Goal: Task Accomplishment & Management: Manage account settings

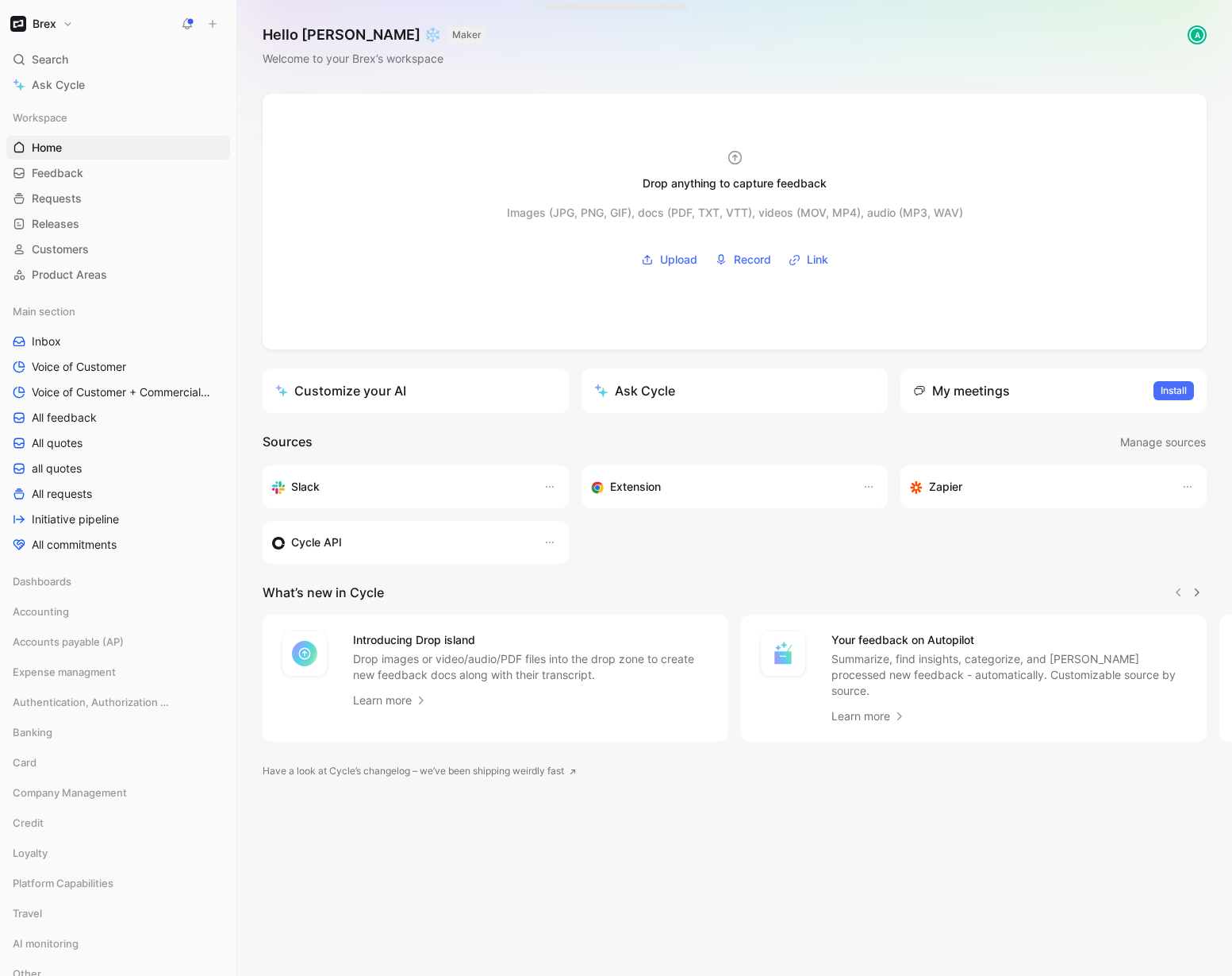
click at [52, 23] on h1 "Brex" at bounding box center [44, 23] width 24 height 14
click at [104, 158] on div "Workspace settings G then S" at bounding box center [108, 164] width 195 height 25
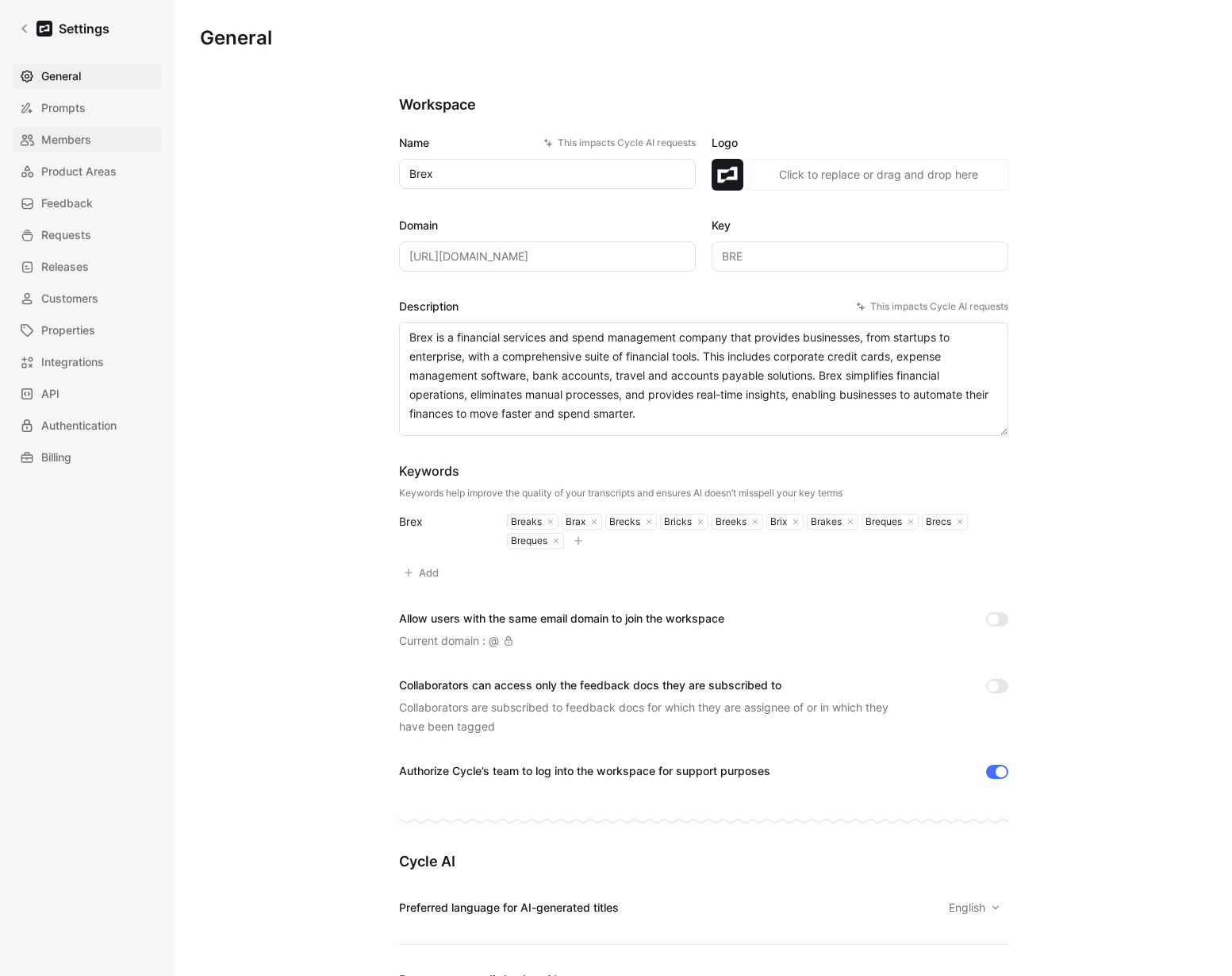
click at [72, 143] on span "Members" at bounding box center [66, 140] width 50 height 19
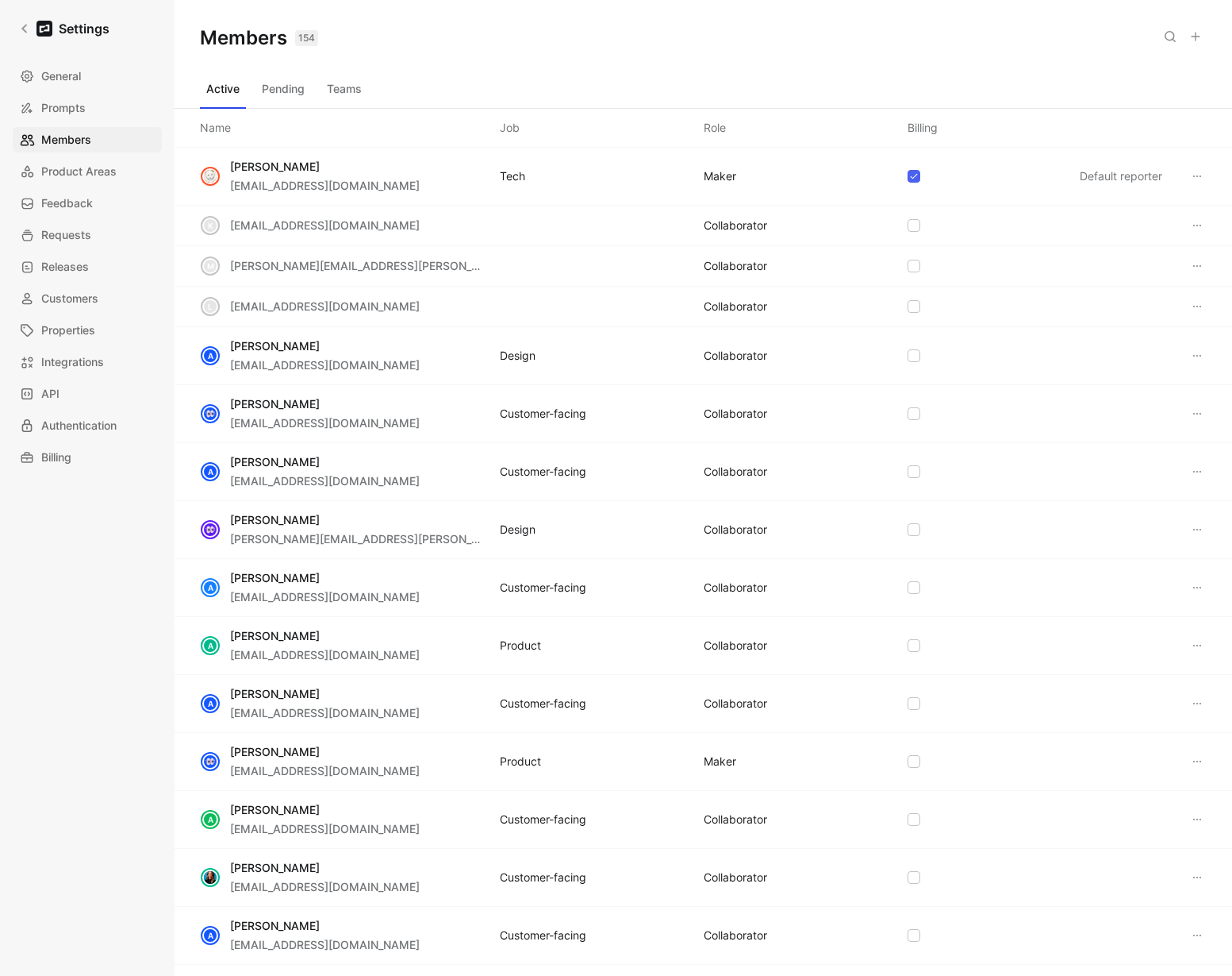
click at [1199, 40] on icon at bounding box center [1195, 36] width 13 height 13
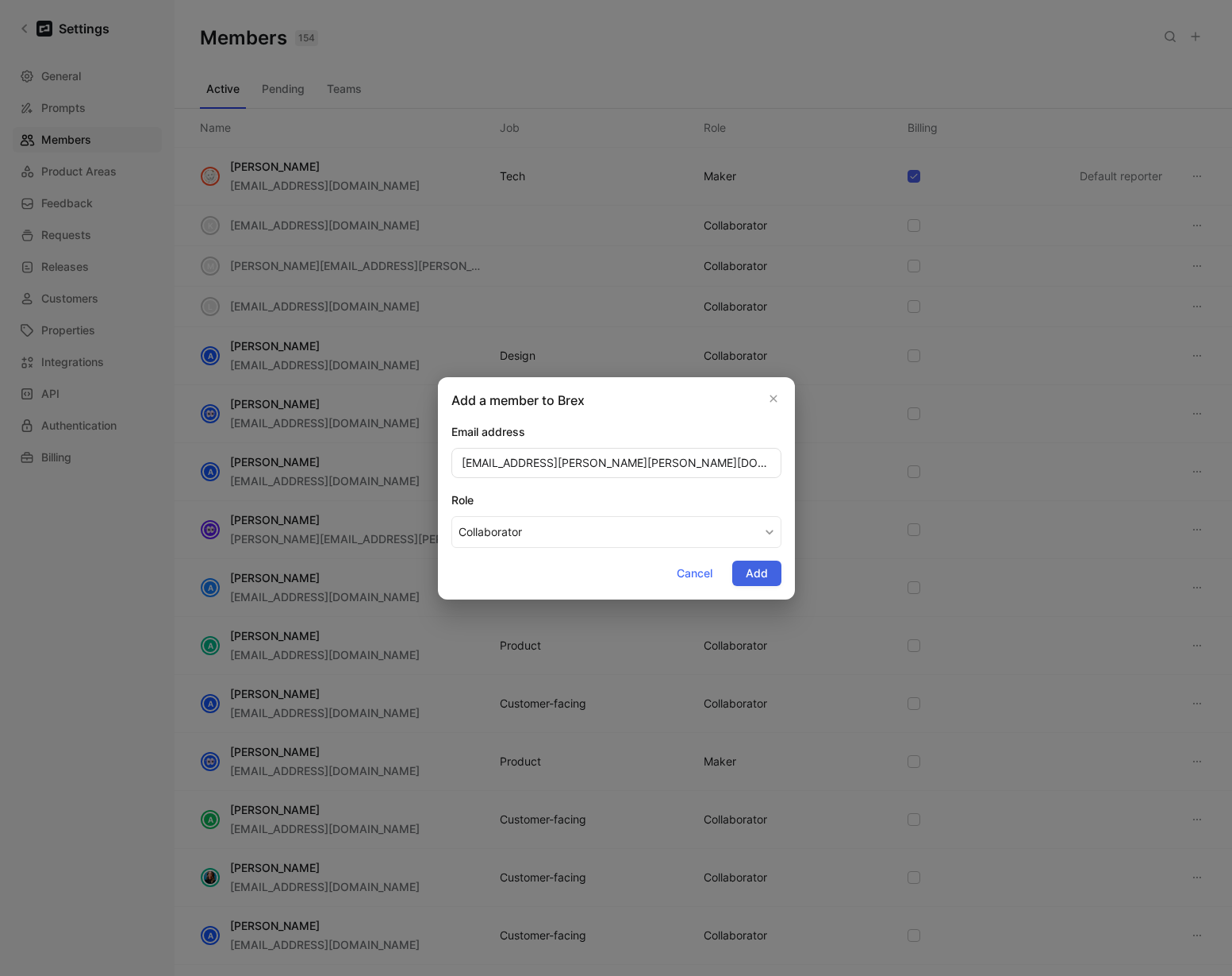
type input "francisco.castro@brex.com"
click at [756, 576] on span "Add" at bounding box center [757, 573] width 23 height 19
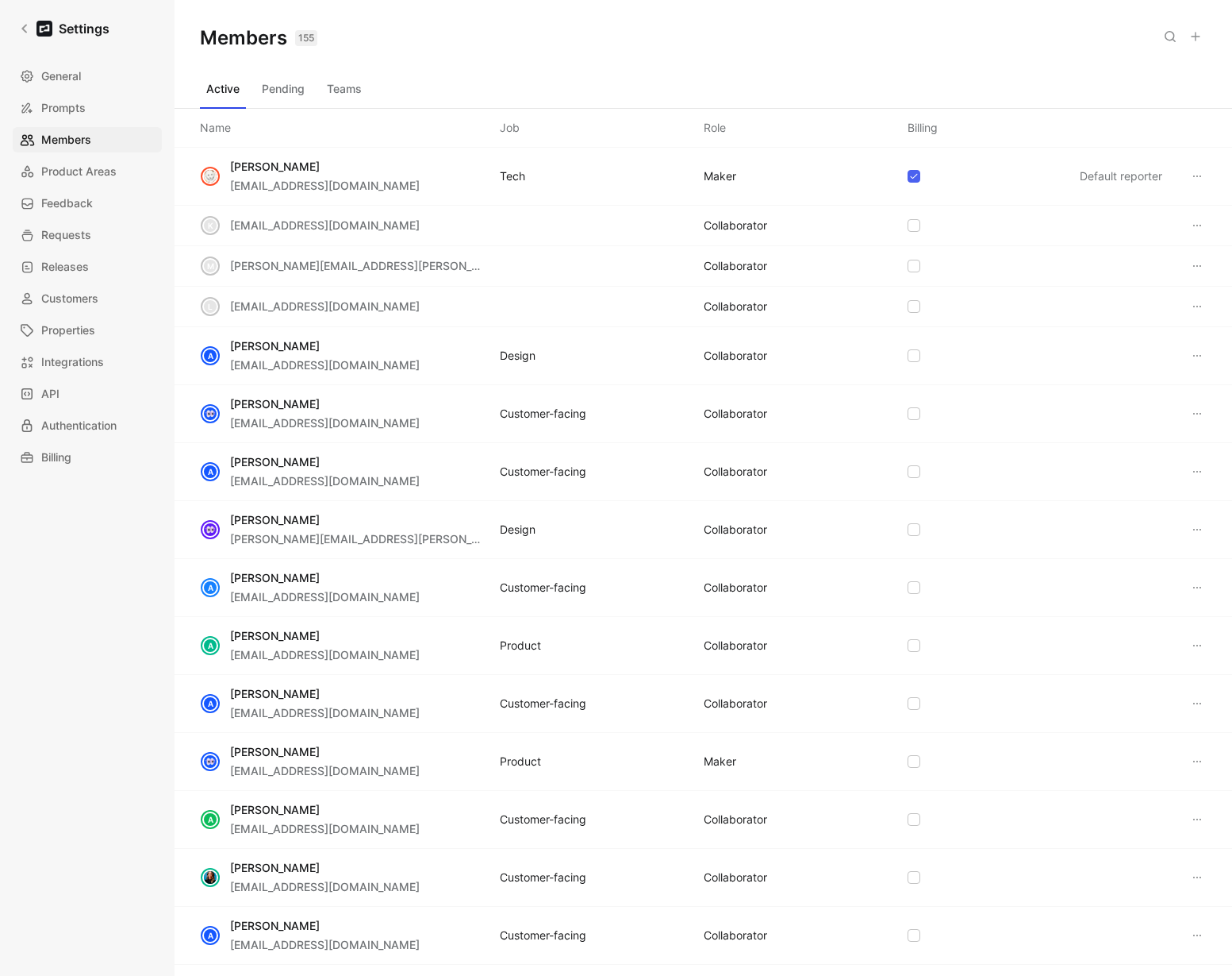
click at [348, 88] on button "Teams" at bounding box center [344, 89] width 48 height 25
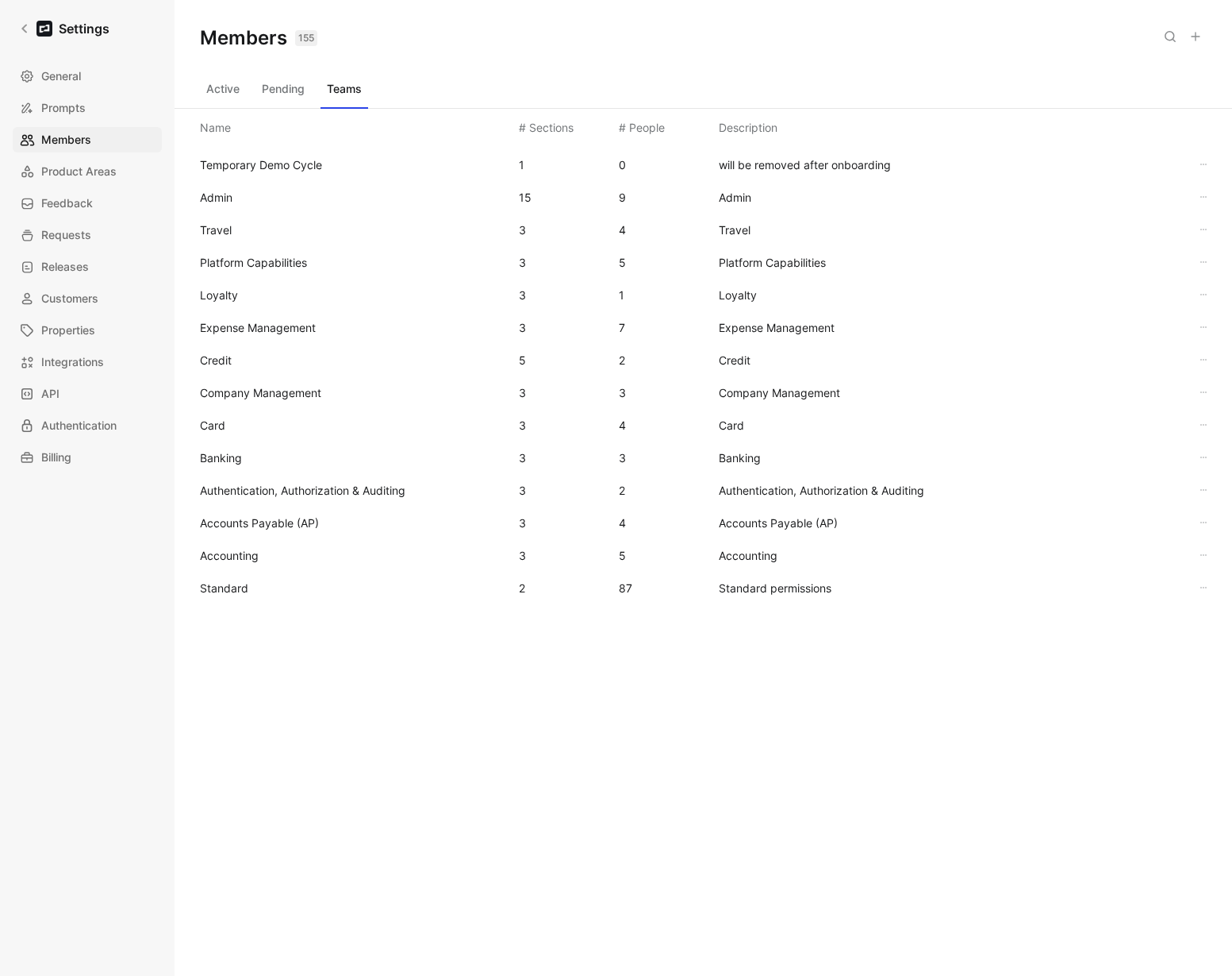
click at [234, 582] on span "Standard" at bounding box center [224, 587] width 48 height 13
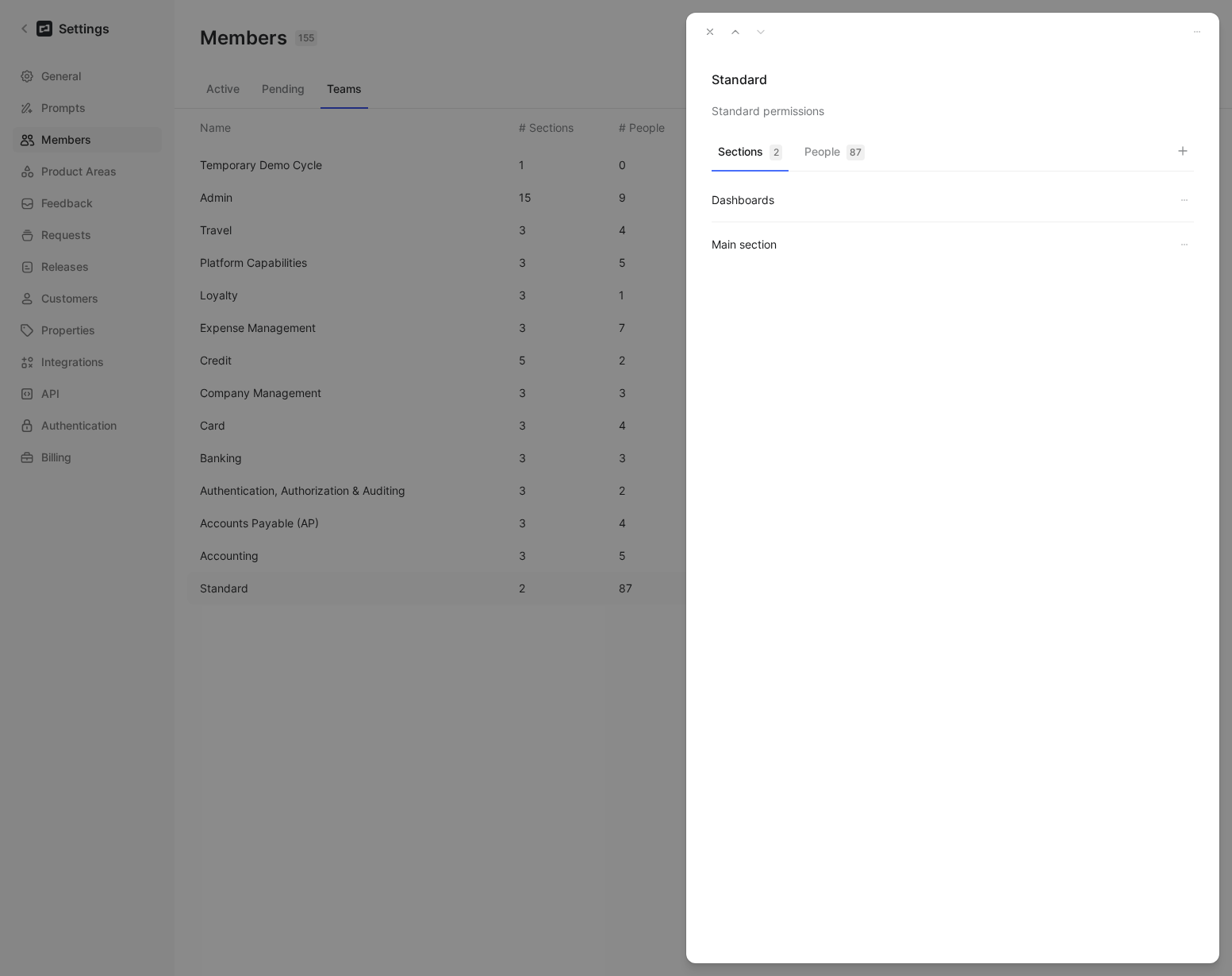
click at [848, 157] on div "87" at bounding box center [856, 152] width 18 height 16
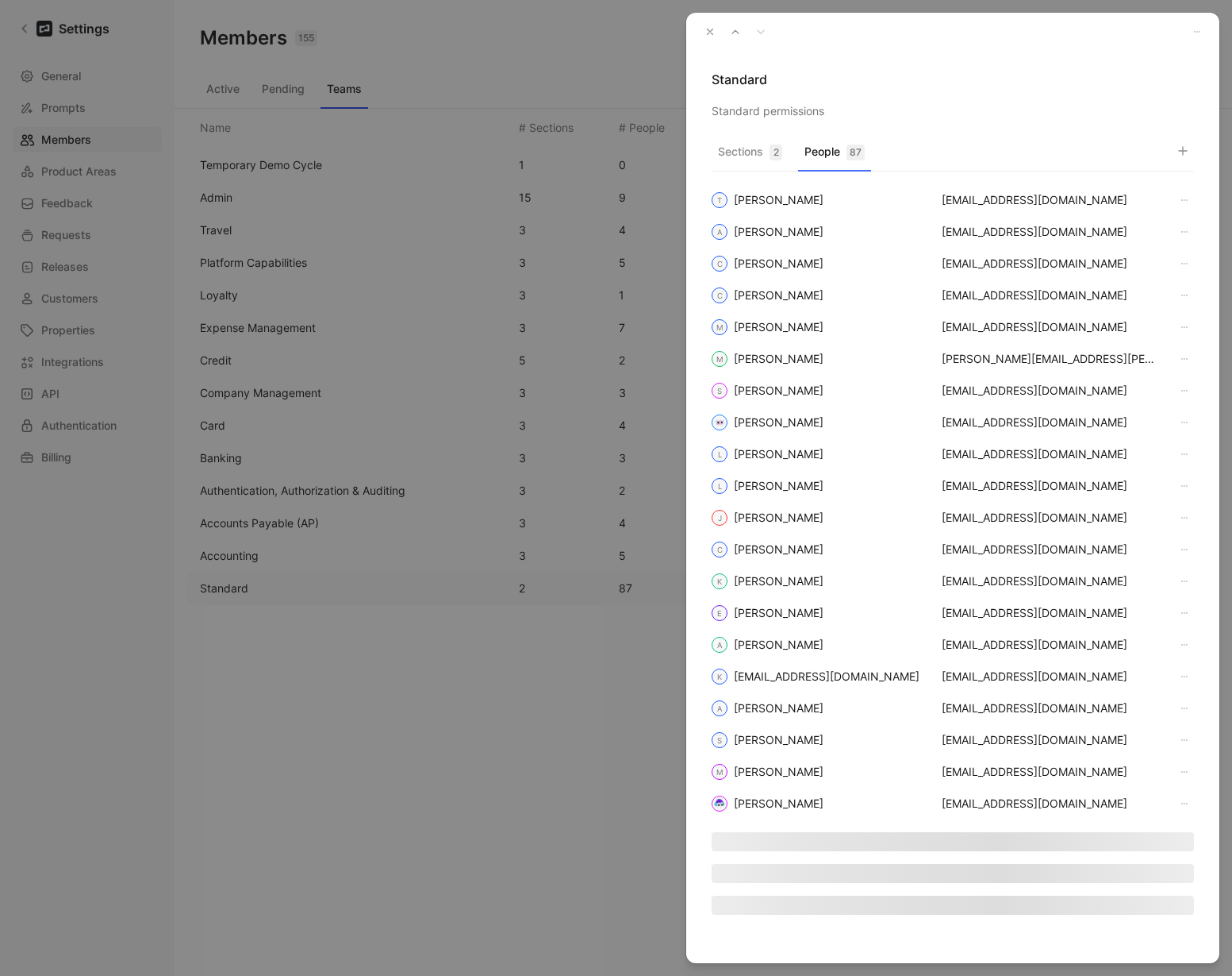
click at [1177, 152] on icon "button" at bounding box center [1183, 150] width 13 height 13
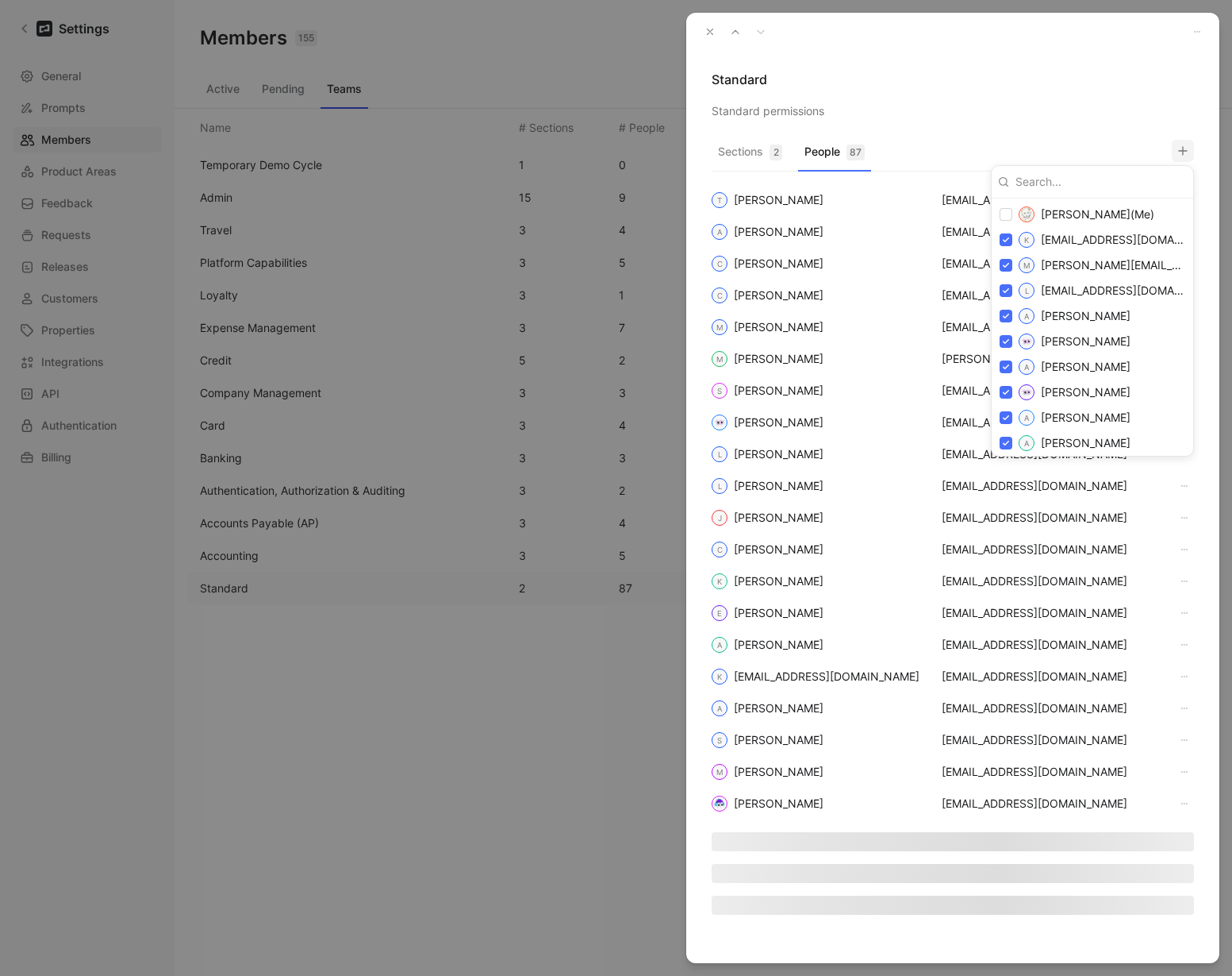
click at [1063, 183] on input at bounding box center [1098, 181] width 178 height 25
paste input "francisco.castro@brex.com"
type input "francisco.castro@brex.com"
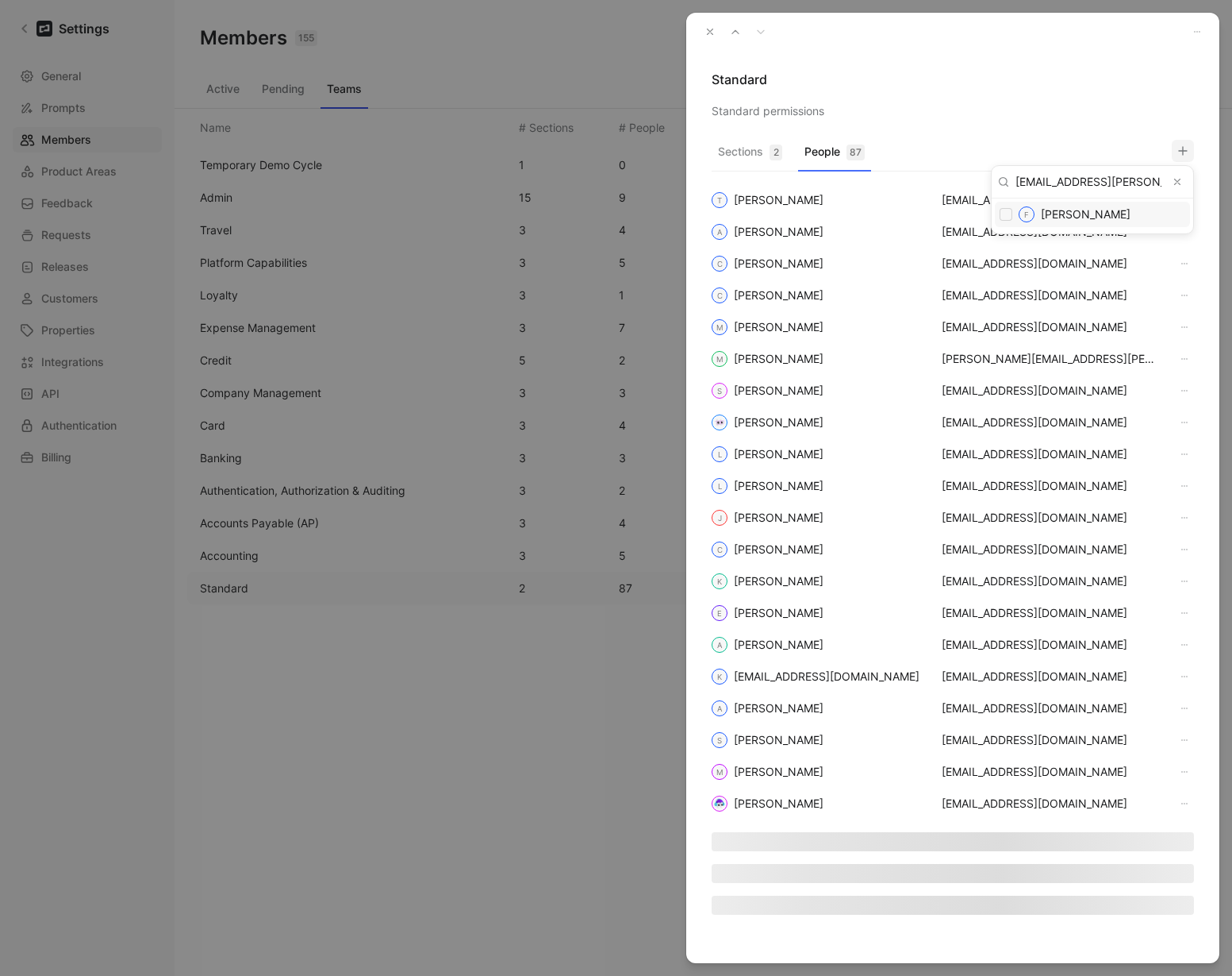
click at [1051, 221] on span "Francisco Castro" at bounding box center [1085, 214] width 89 height 15
checkbox input "false"
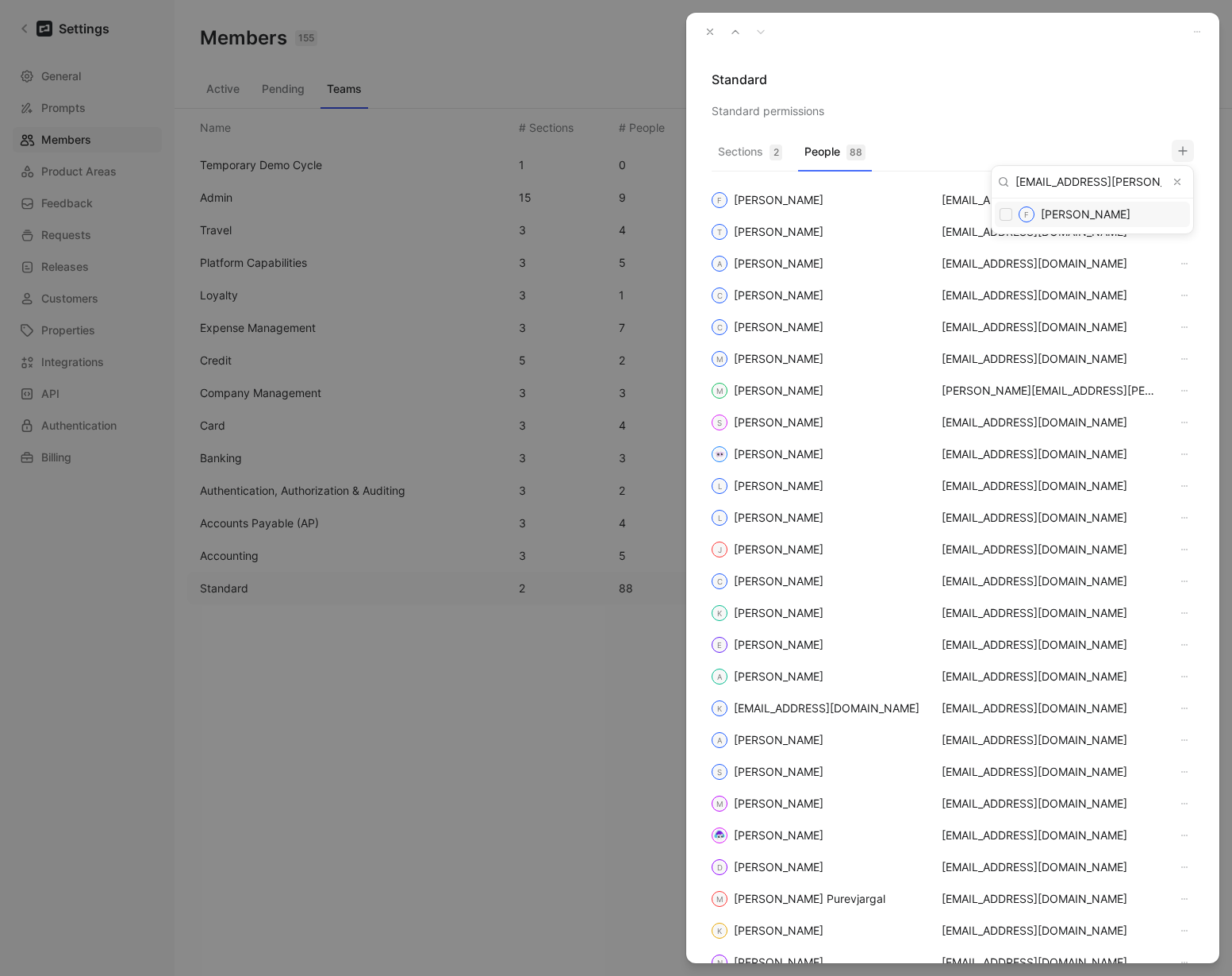
click at [1088, 125] on div at bounding box center [616, 488] width 1232 height 976
click at [708, 33] on icon "button" at bounding box center [710, 31] width 11 height 11
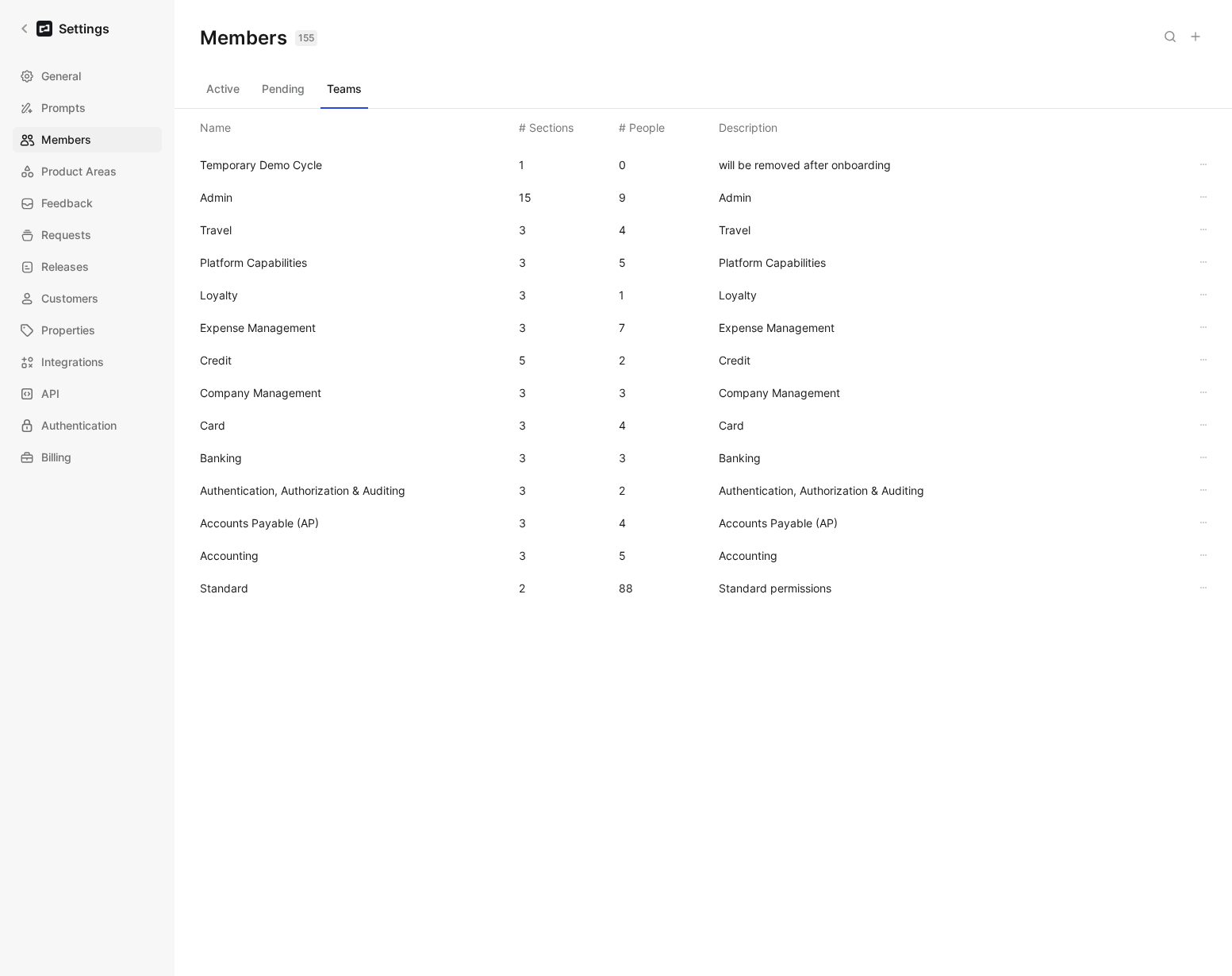
click at [223, 582] on span "Standard" at bounding box center [224, 587] width 48 height 13
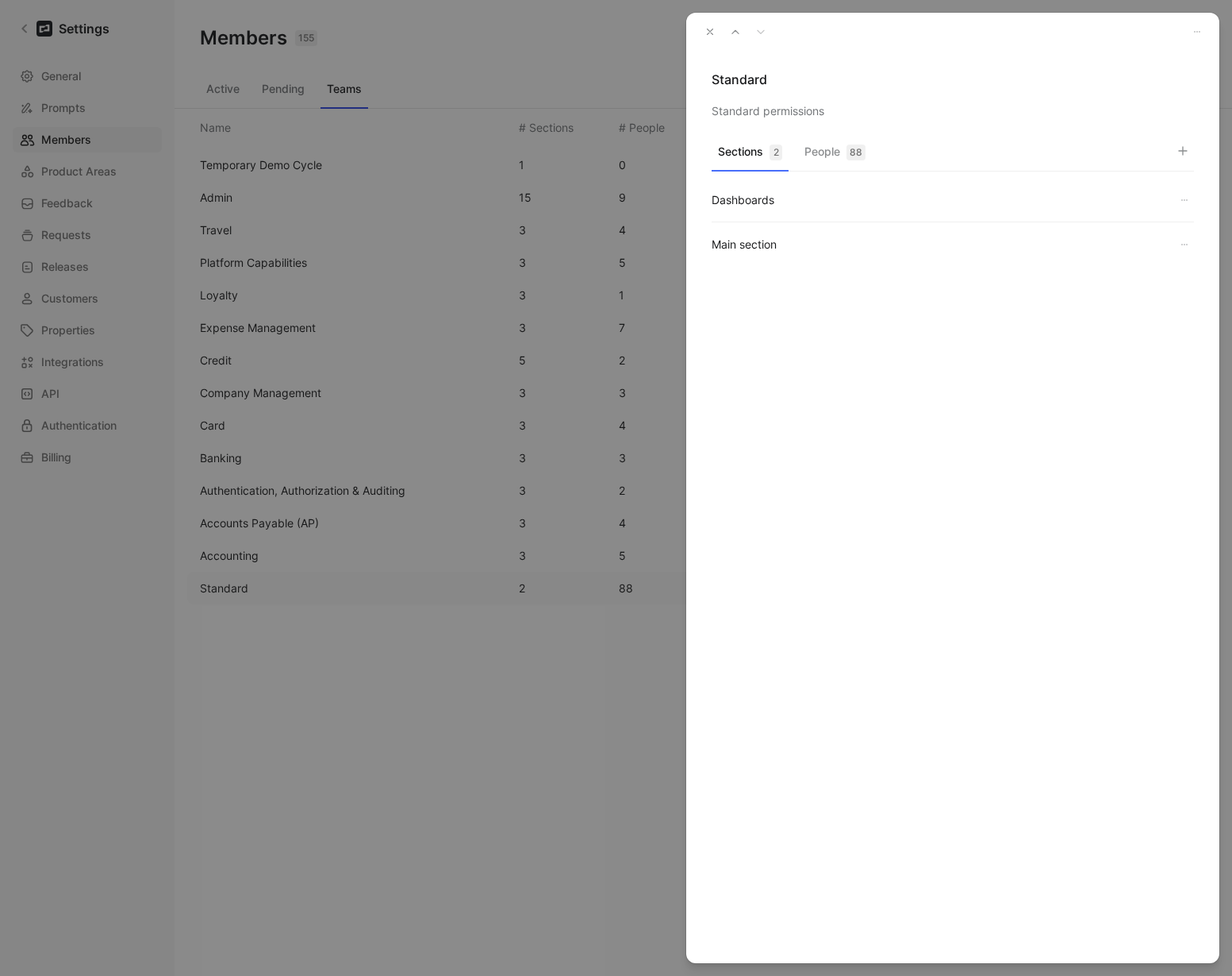
click at [1176, 150] on button "button" at bounding box center [1183, 150] width 23 height 23
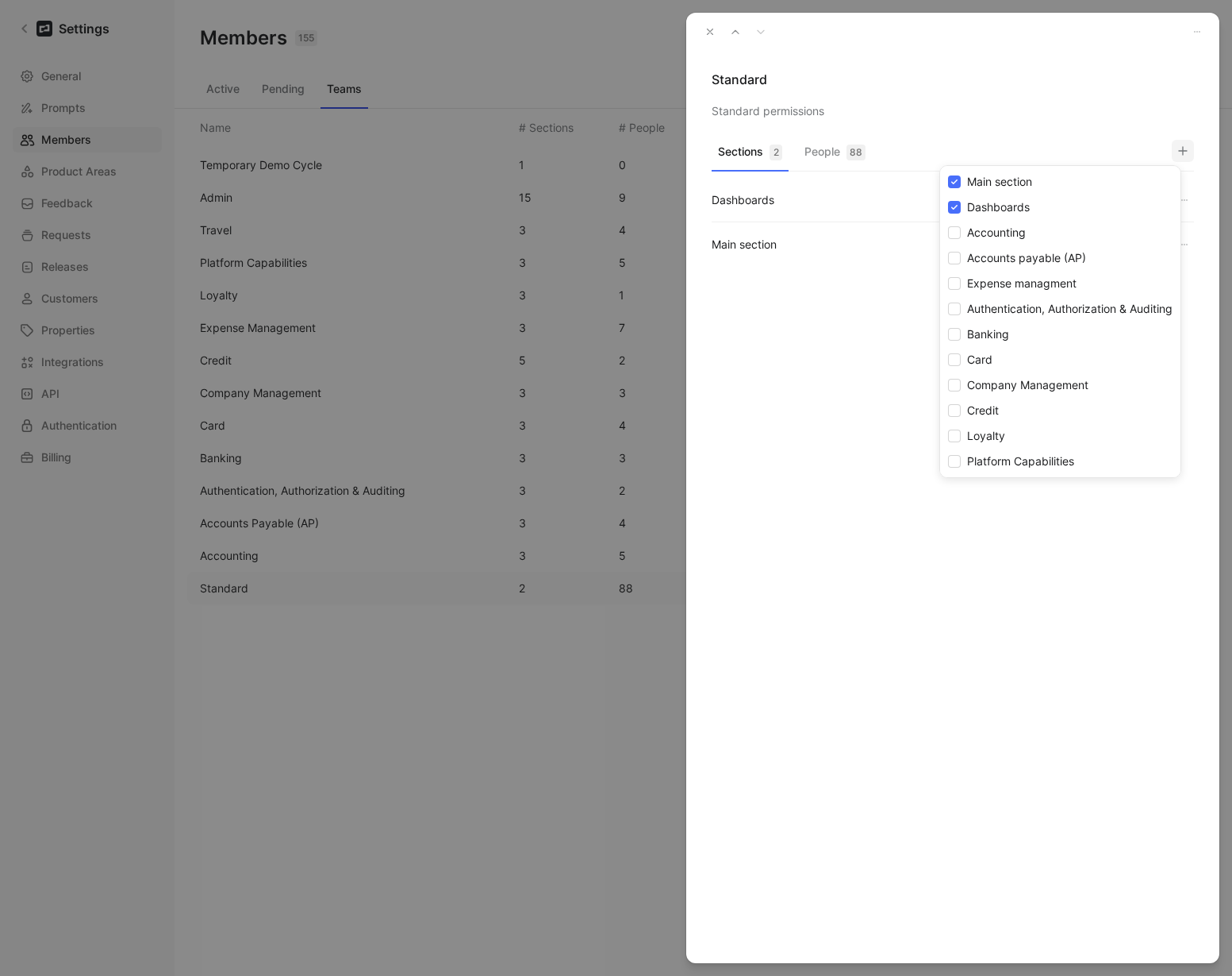
drag, startPoint x: 964, startPoint y: 107, endPoint x: 890, endPoint y: 139, distance: 80.6
click at [963, 107] on div at bounding box center [616, 488] width 1232 height 976
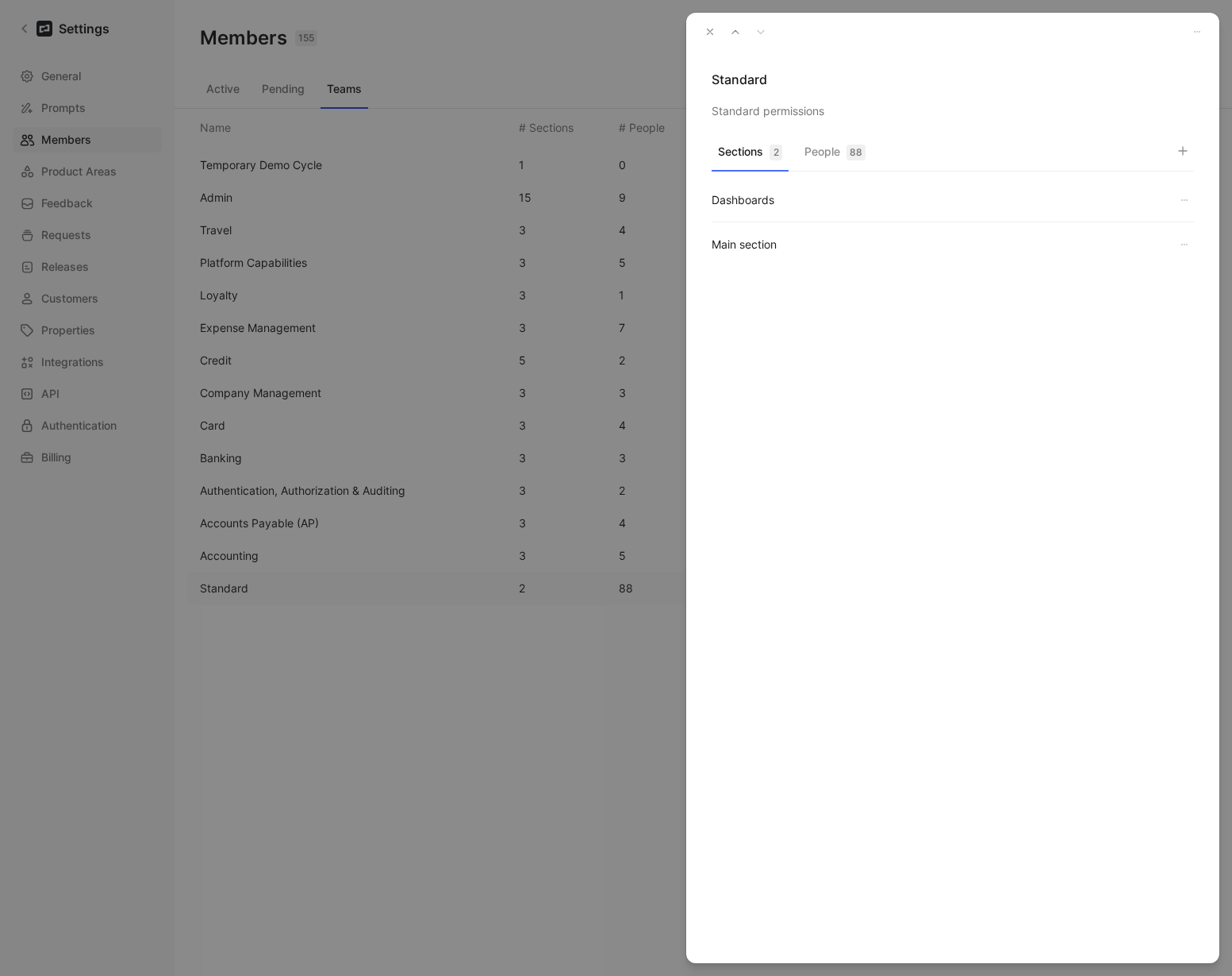
click at [828, 162] on button "People 88" at bounding box center [835, 155] width 74 height 31
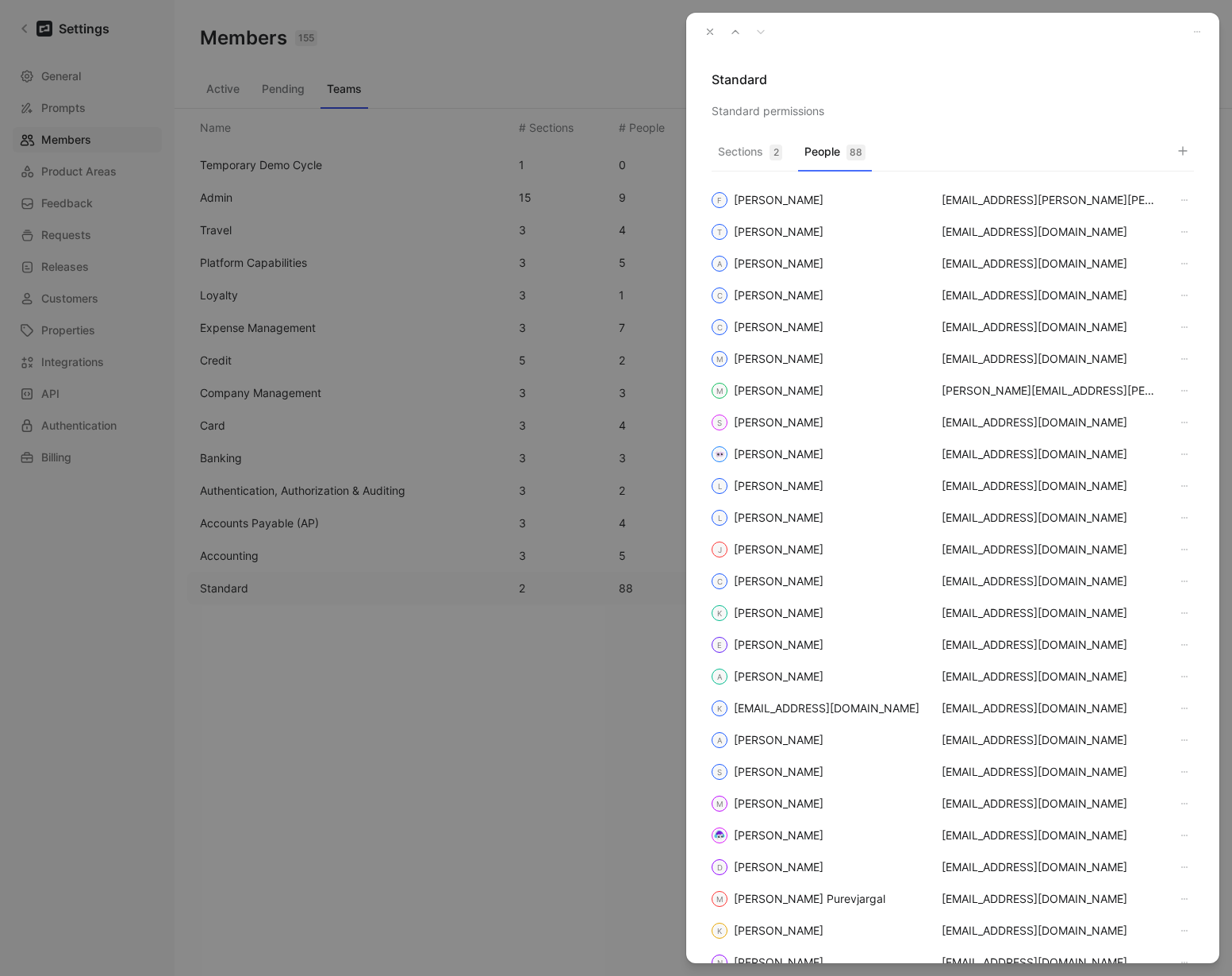
click at [1185, 155] on icon "button" at bounding box center [1183, 150] width 13 height 13
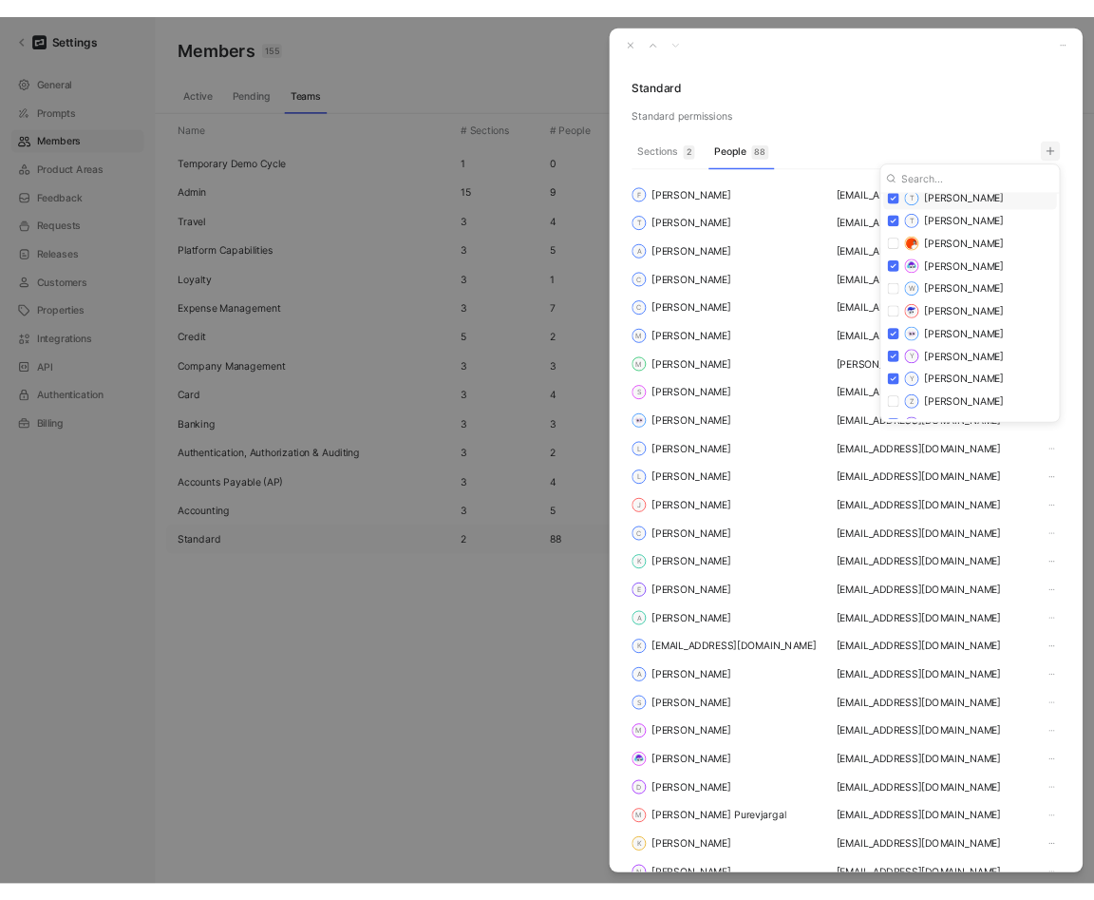
scroll to position [3136, 0]
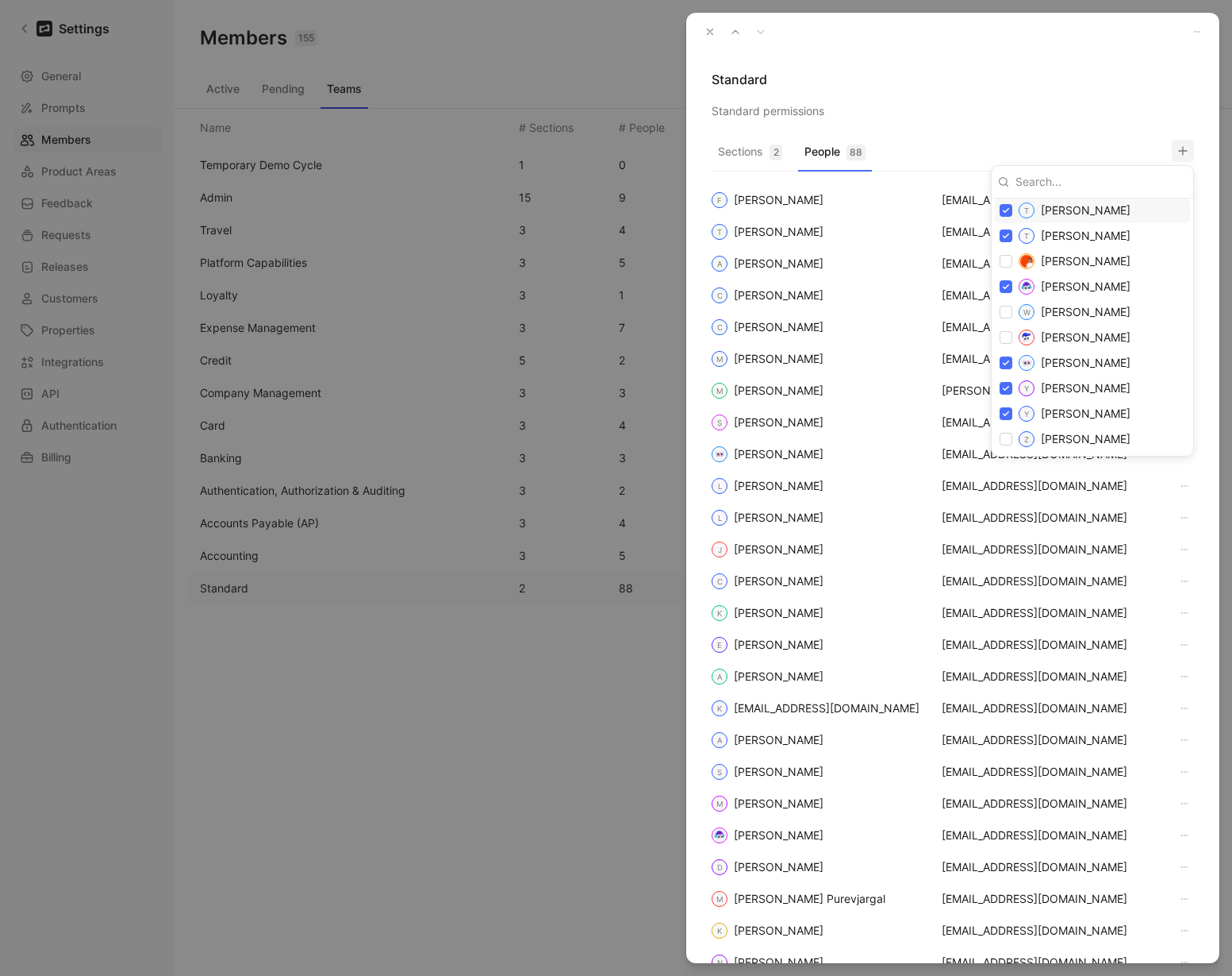
click at [1057, 88] on div at bounding box center [616, 488] width 1232 height 976
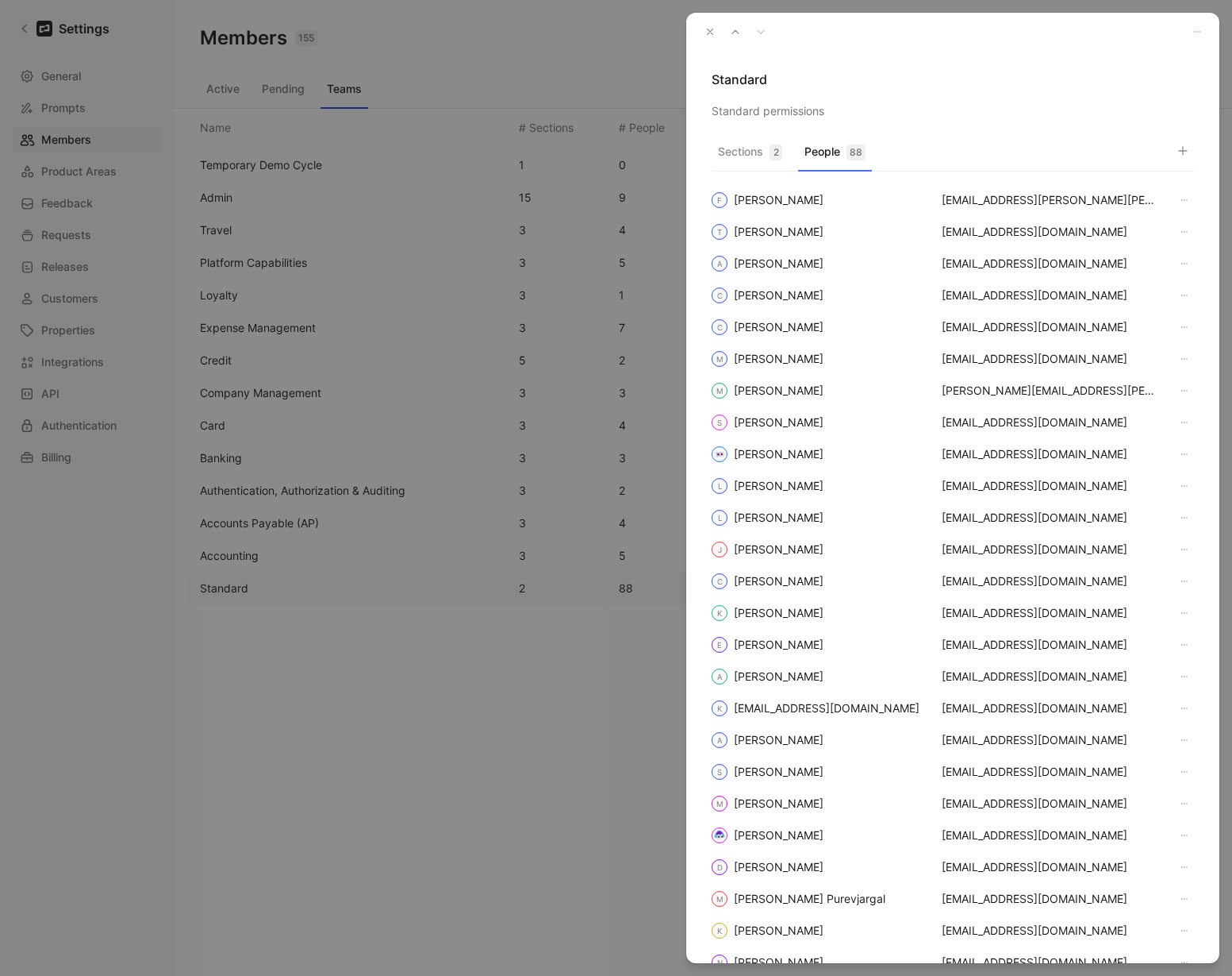
click at [711, 31] on use "button" at bounding box center [710, 32] width 6 height 6
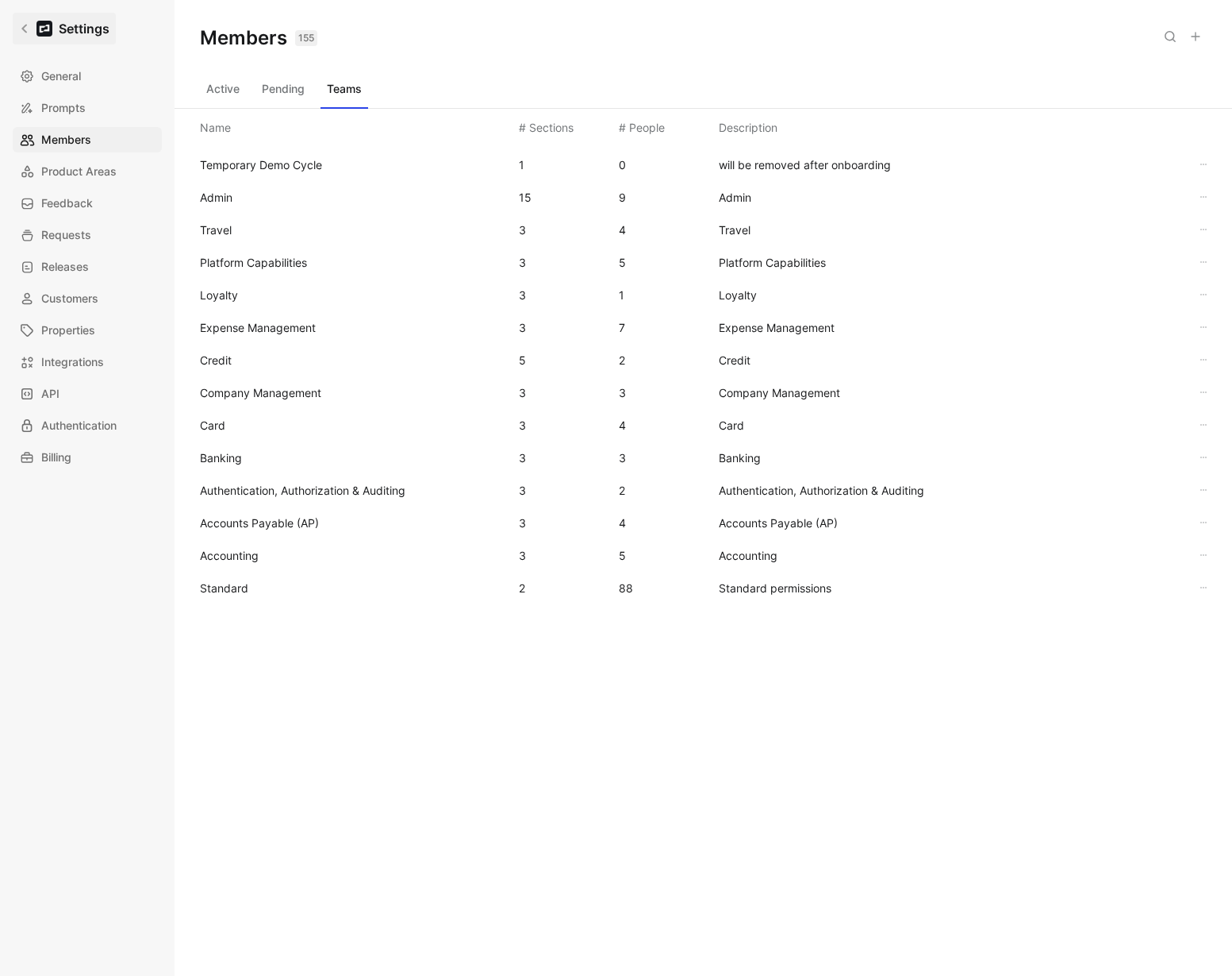
click at [27, 35] on link "Settings" at bounding box center [64, 28] width 104 height 32
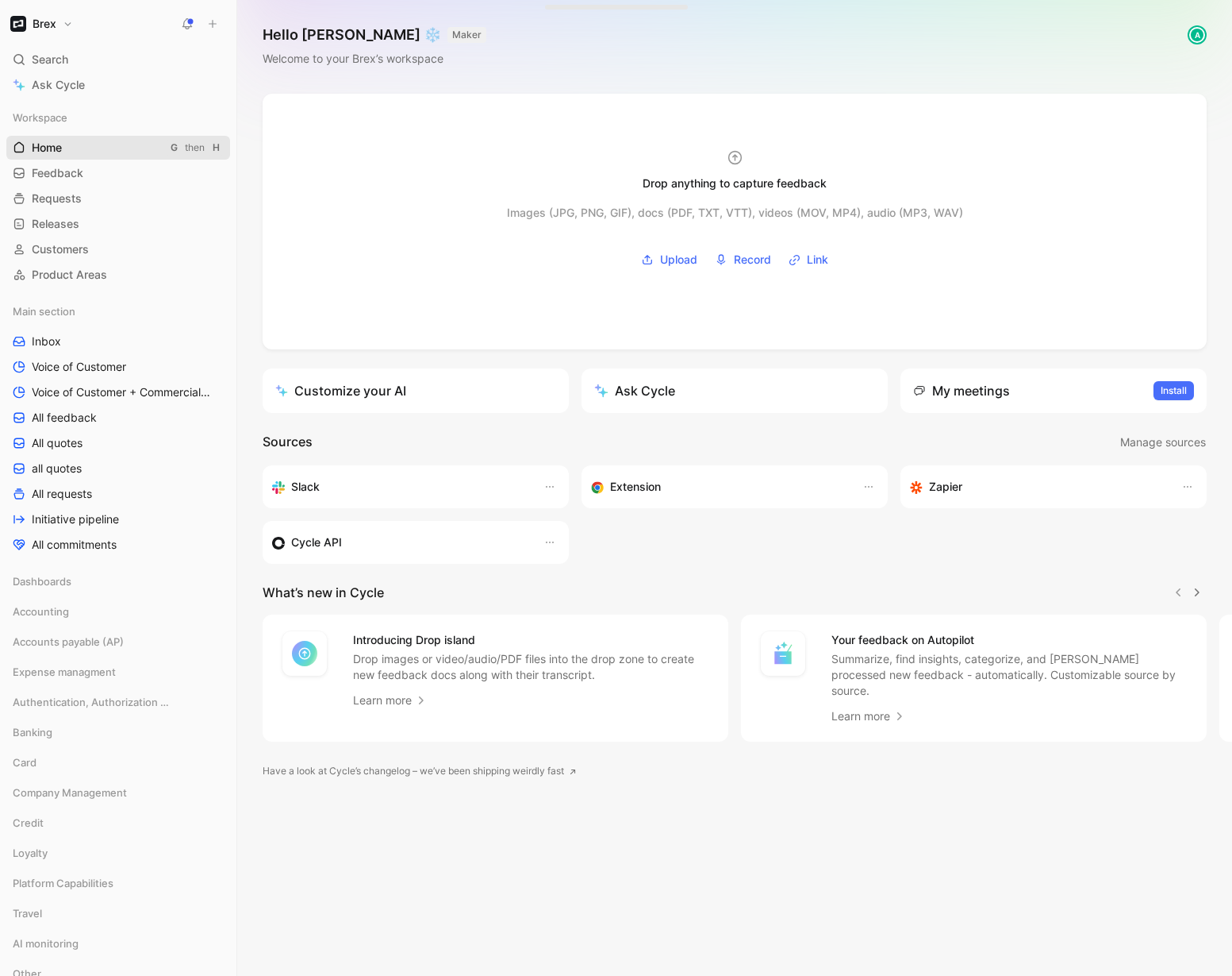
click at [58, 153] on span "Home" at bounding box center [47, 147] width 30 height 16
